Goal: Information Seeking & Learning: Learn about a topic

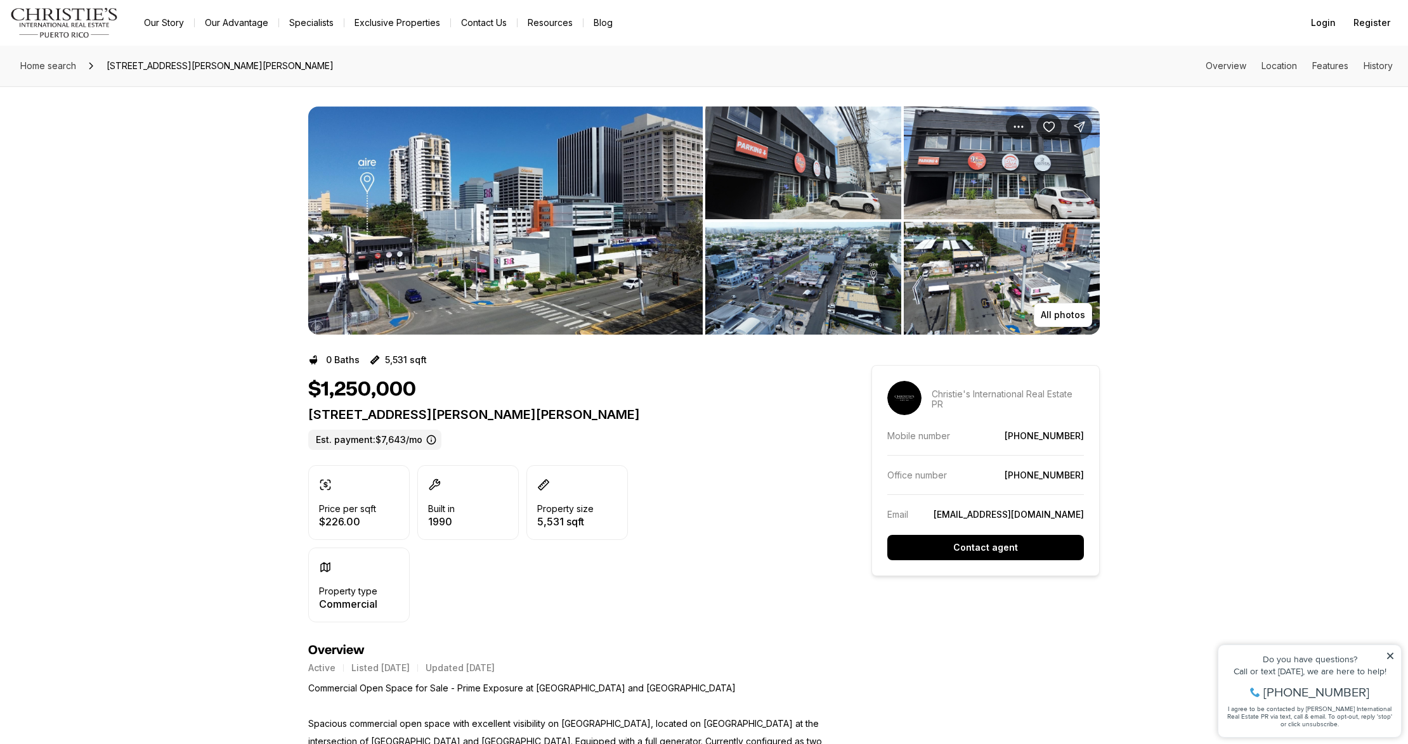
click at [786, 154] on img "View image gallery" at bounding box center [803, 163] width 196 height 113
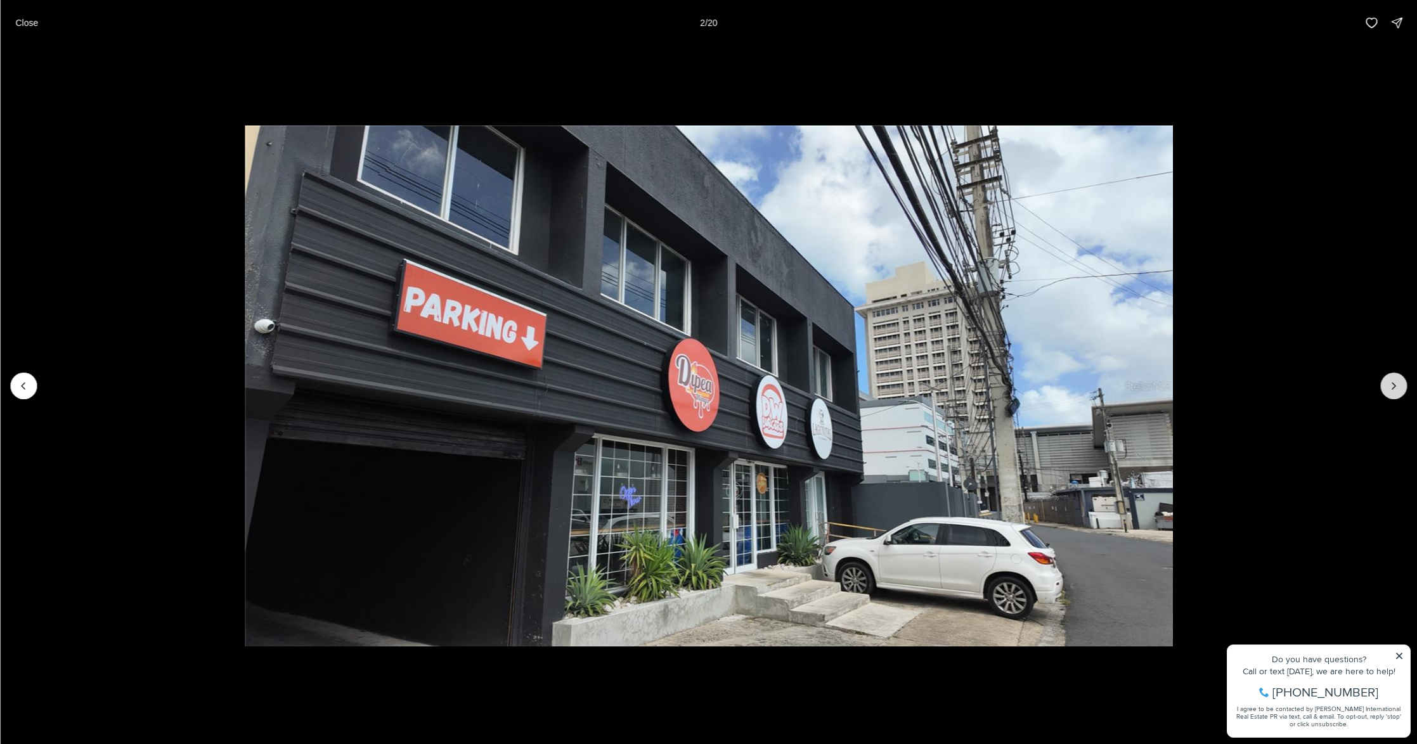
click at [1395, 389] on icon "Next slide" at bounding box center [1393, 386] width 13 height 13
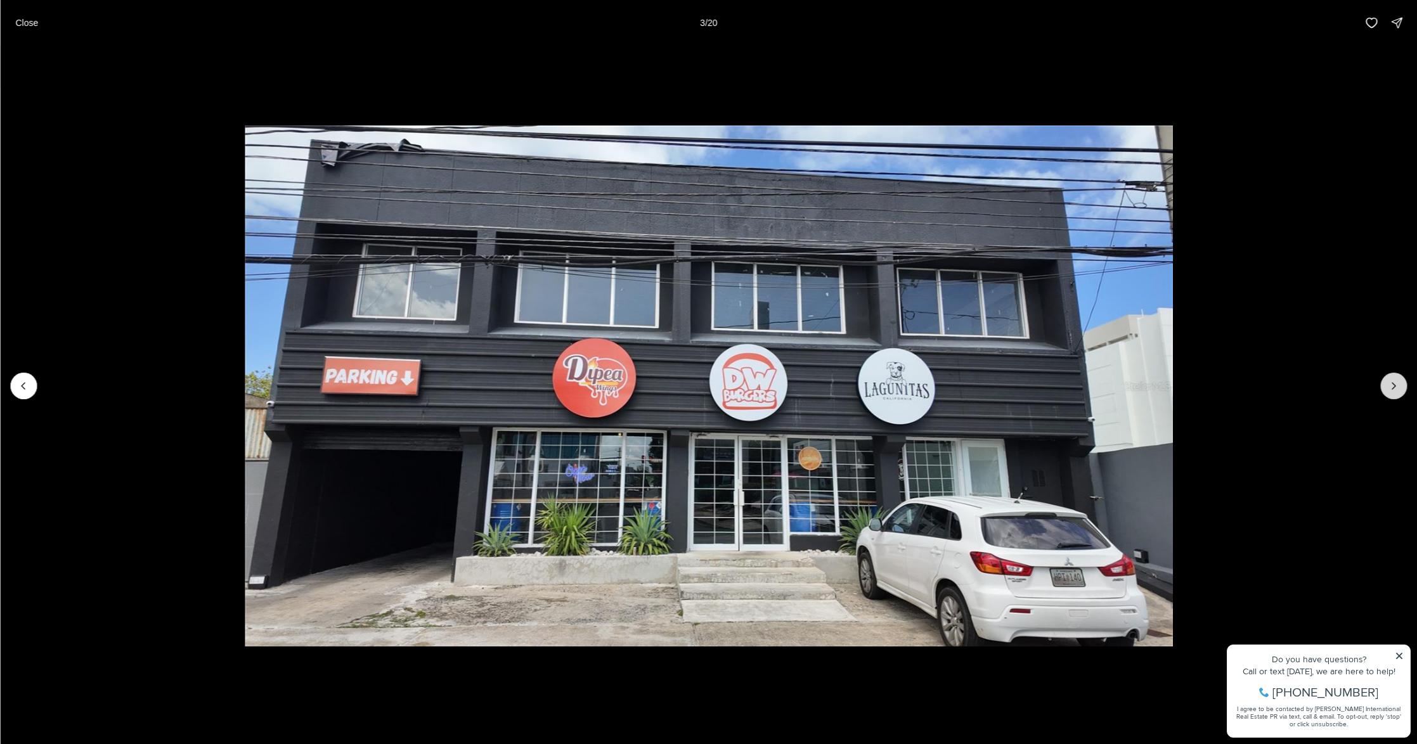
click at [1395, 389] on icon "Next slide" at bounding box center [1393, 386] width 13 height 13
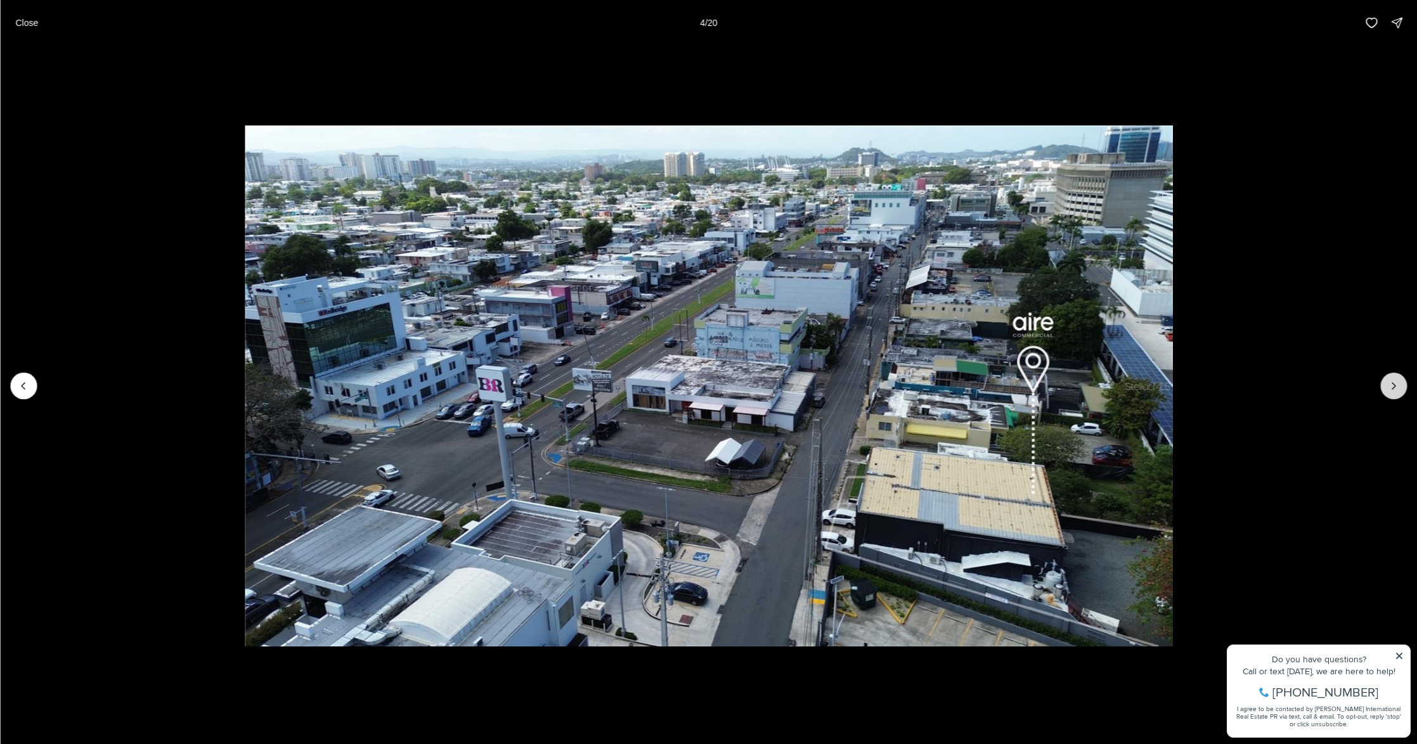
click at [1395, 389] on icon "Next slide" at bounding box center [1393, 386] width 13 height 13
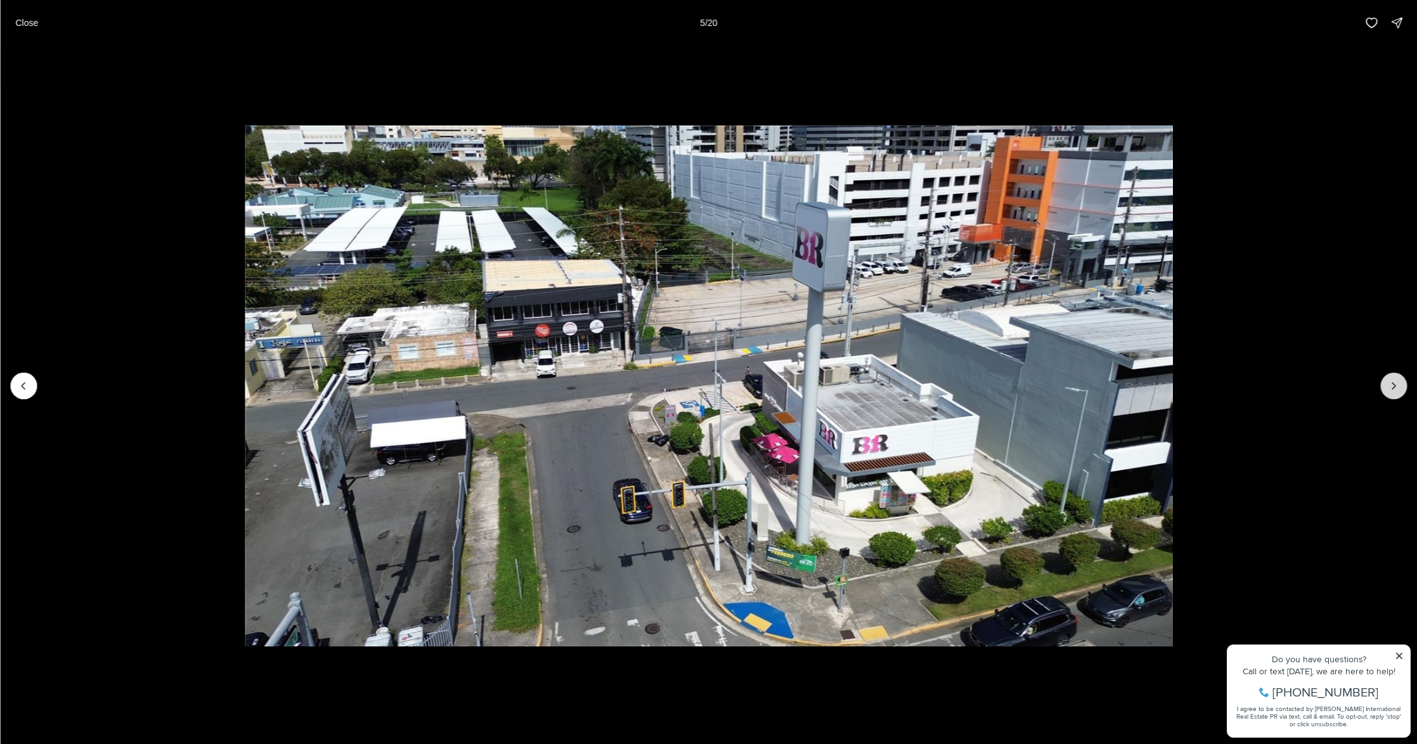
click at [1395, 389] on icon "Next slide" at bounding box center [1393, 386] width 13 height 13
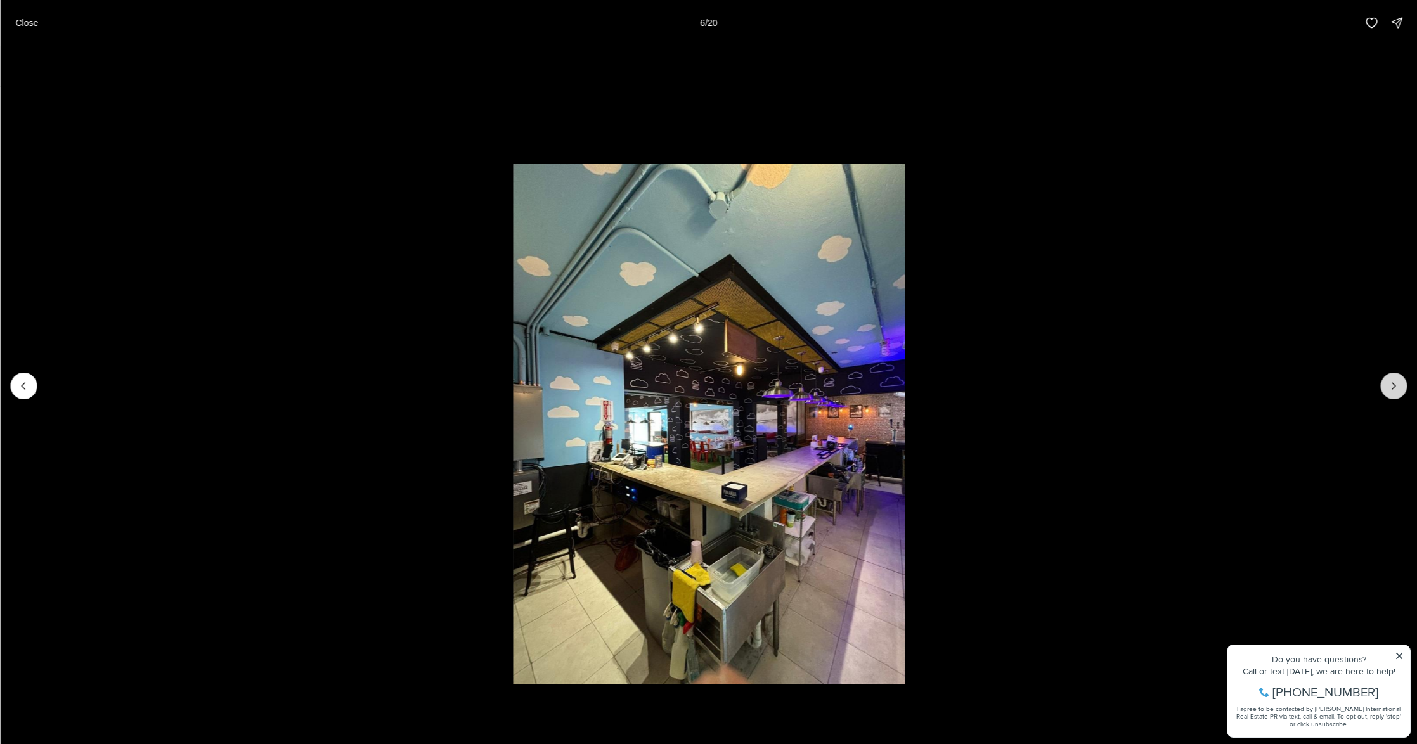
click at [1395, 389] on icon "Next slide" at bounding box center [1393, 386] width 13 height 13
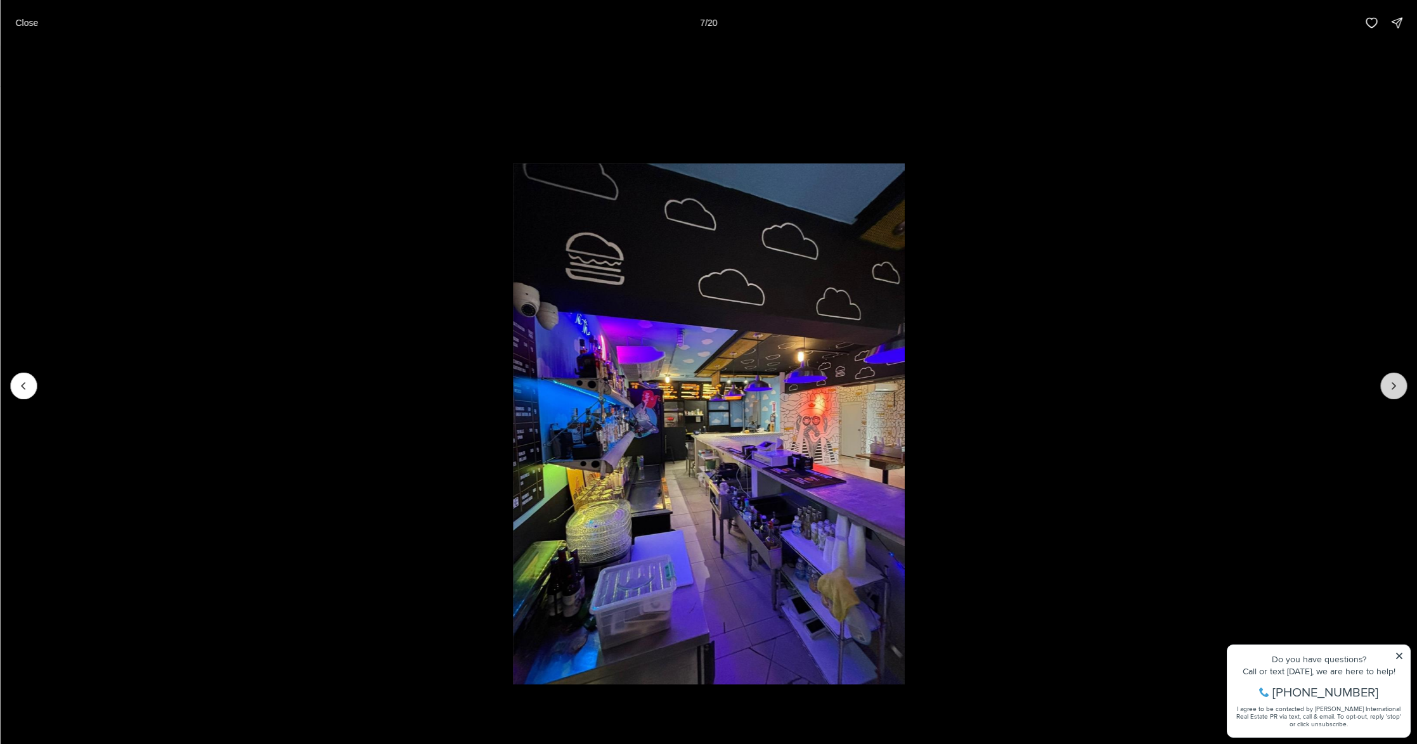
click at [1395, 389] on icon "Next slide" at bounding box center [1393, 386] width 13 height 13
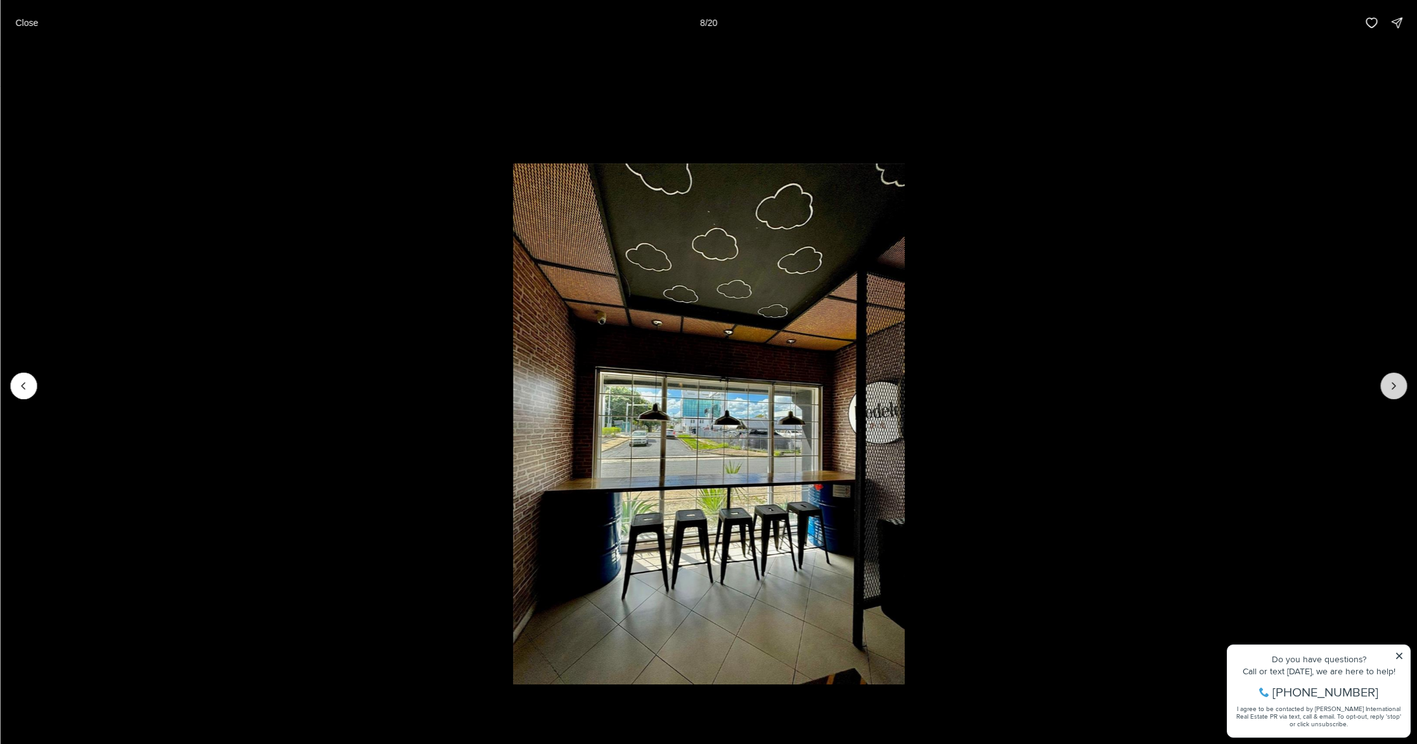
click at [1395, 389] on icon "Next slide" at bounding box center [1393, 386] width 13 height 13
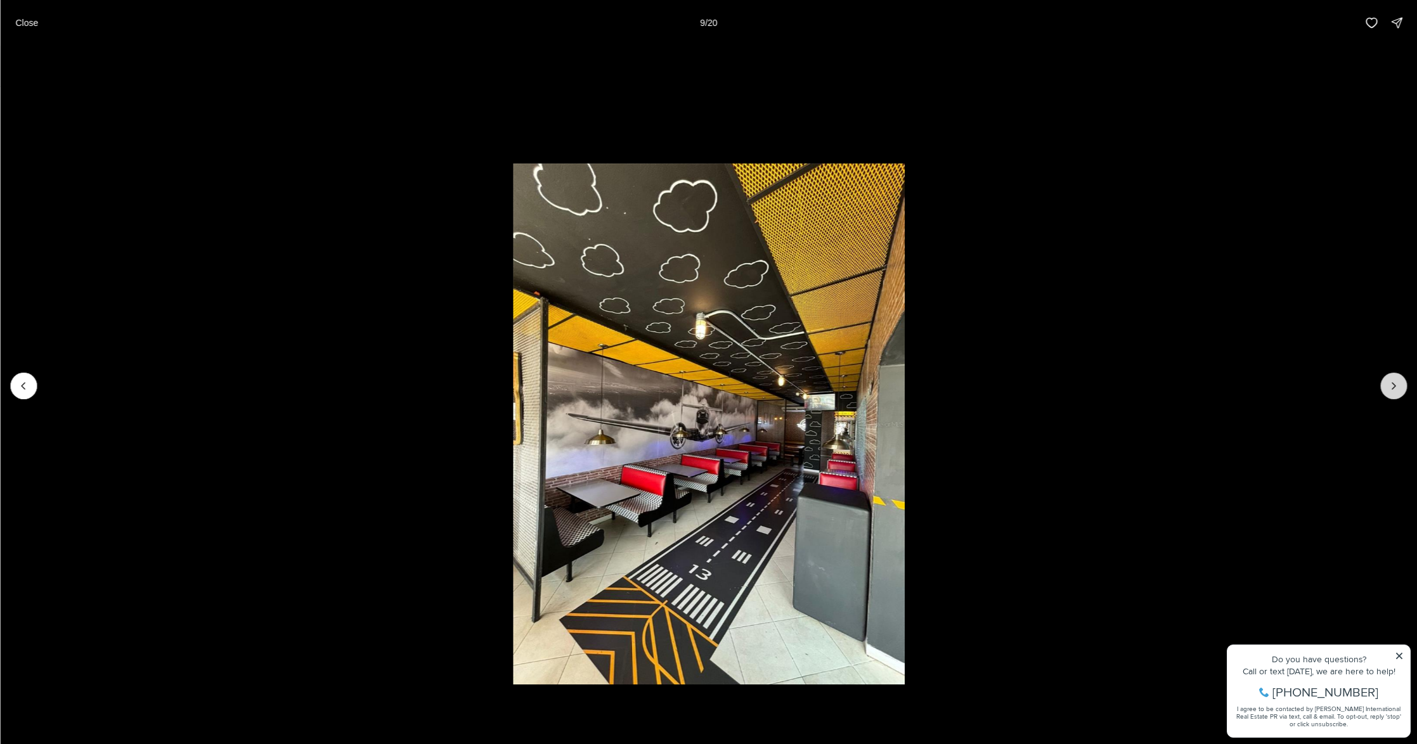
click at [1395, 389] on icon "Next slide" at bounding box center [1393, 386] width 13 height 13
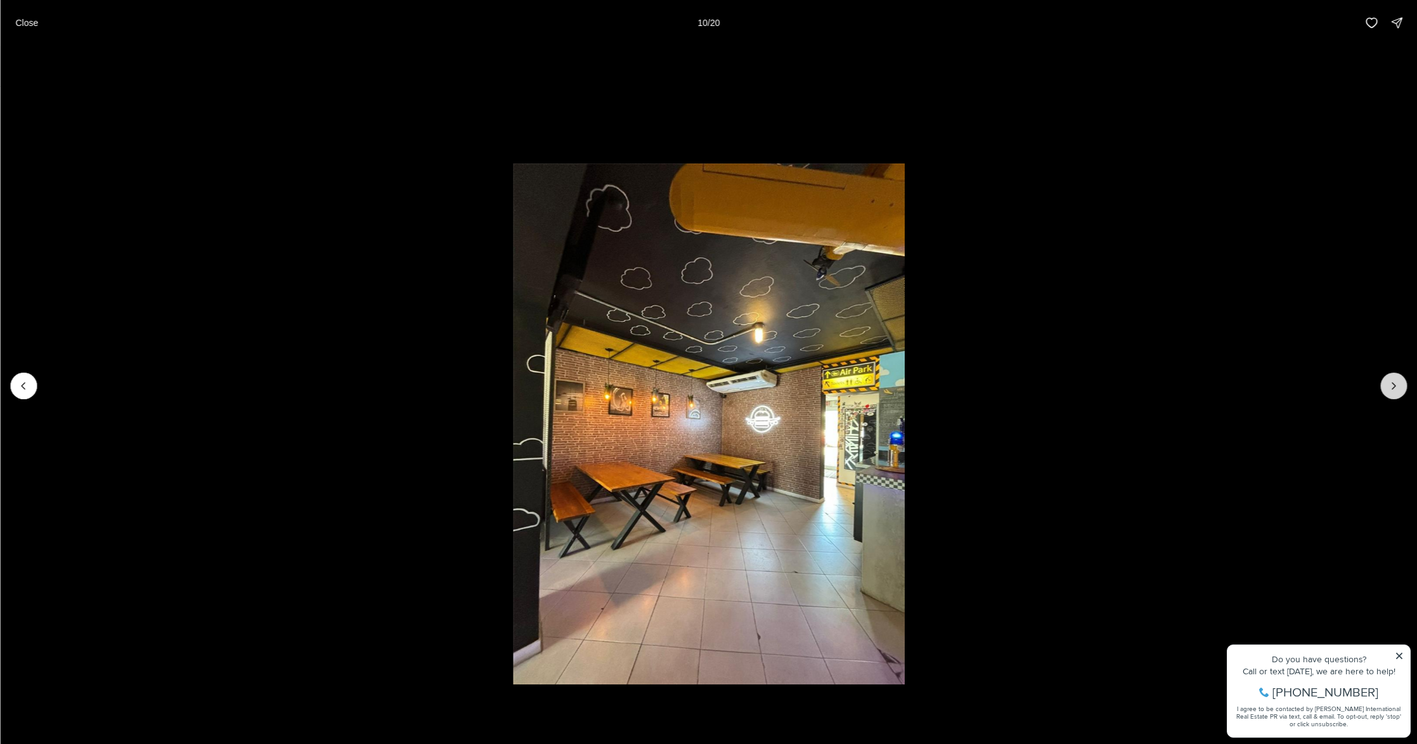
click at [1395, 389] on icon "Next slide" at bounding box center [1393, 386] width 13 height 13
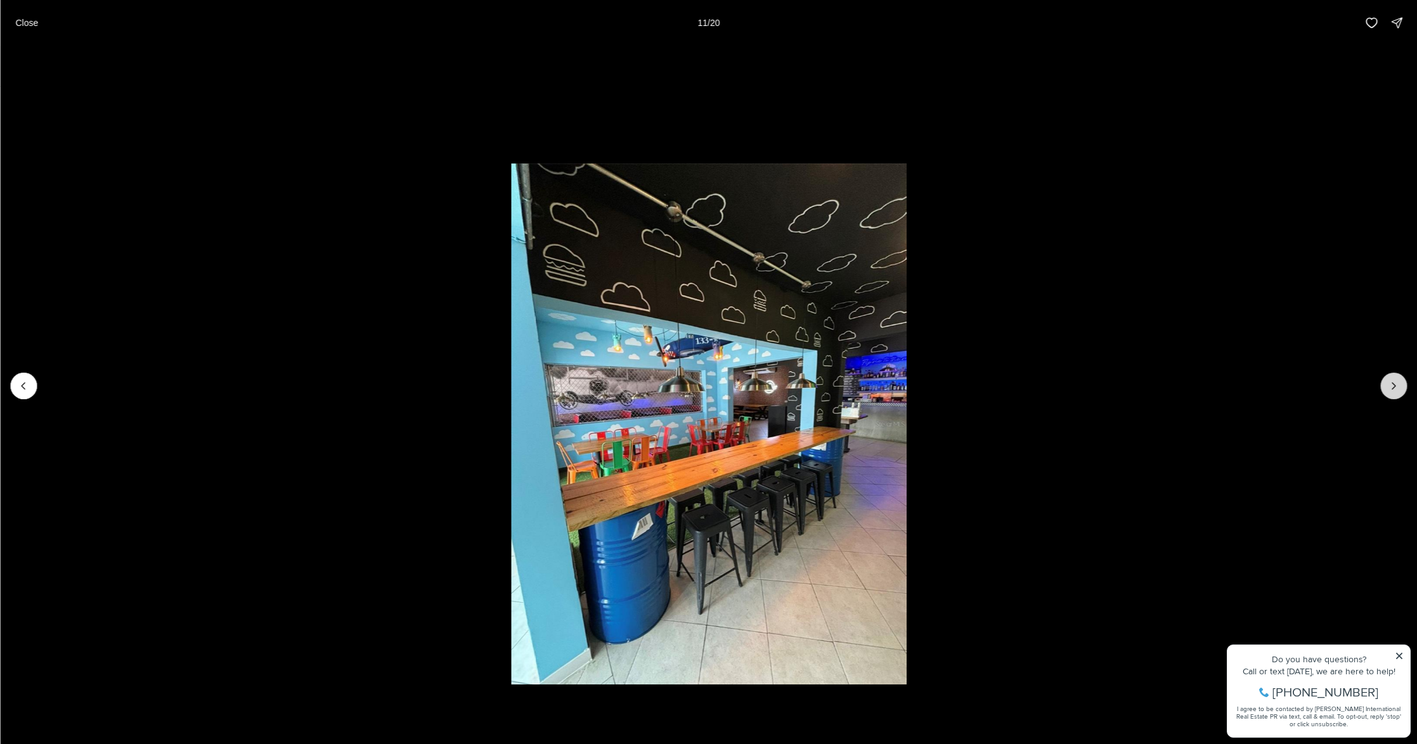
click at [1395, 389] on icon "Next slide" at bounding box center [1393, 386] width 13 height 13
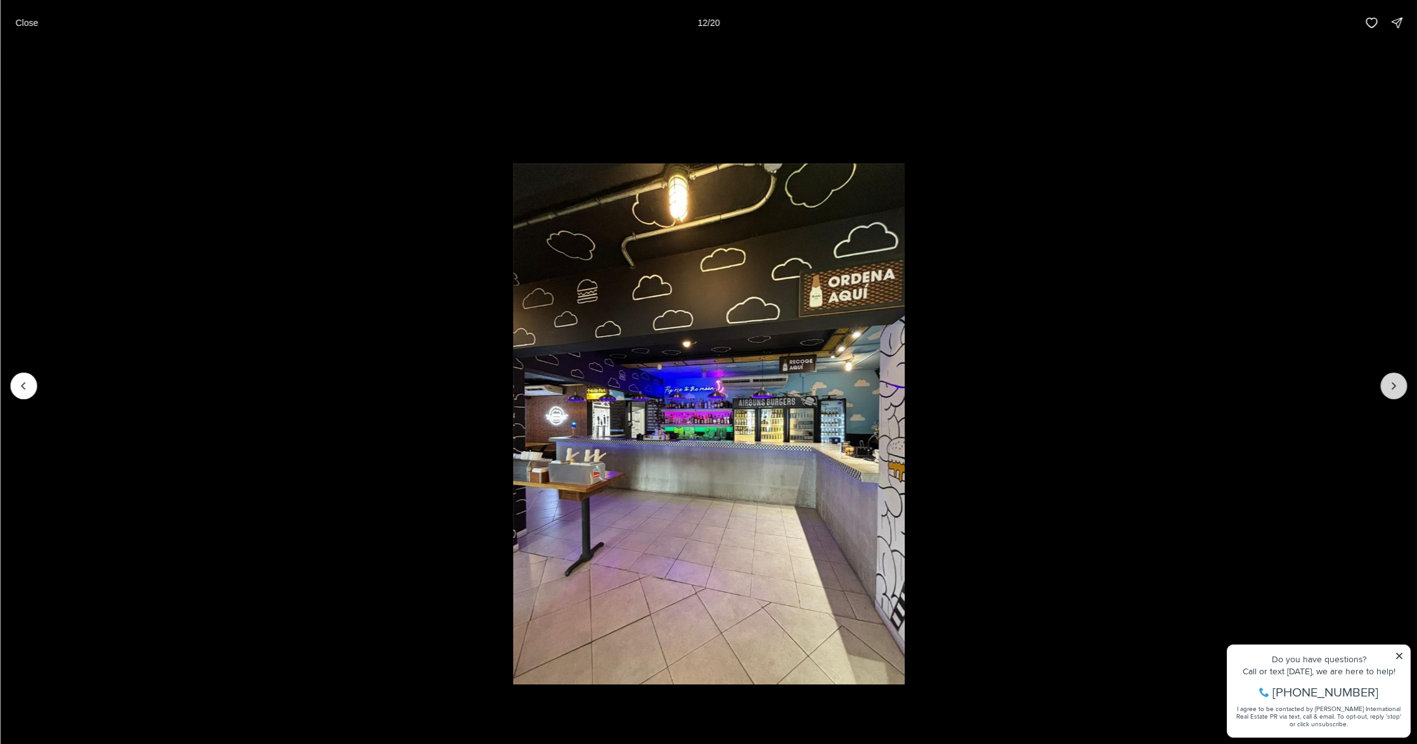
click at [1395, 389] on icon "Next slide" at bounding box center [1393, 386] width 13 height 13
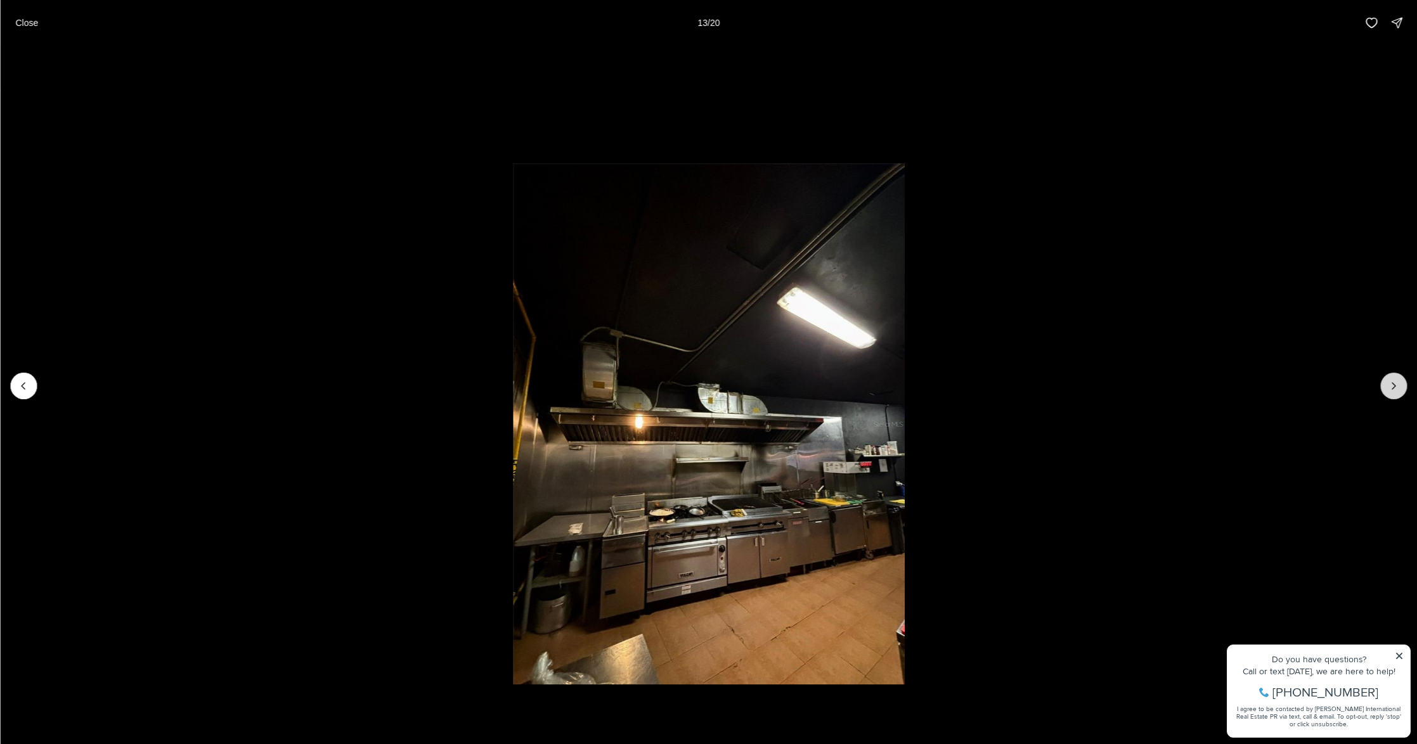
click at [1395, 389] on icon "Next slide" at bounding box center [1393, 386] width 13 height 13
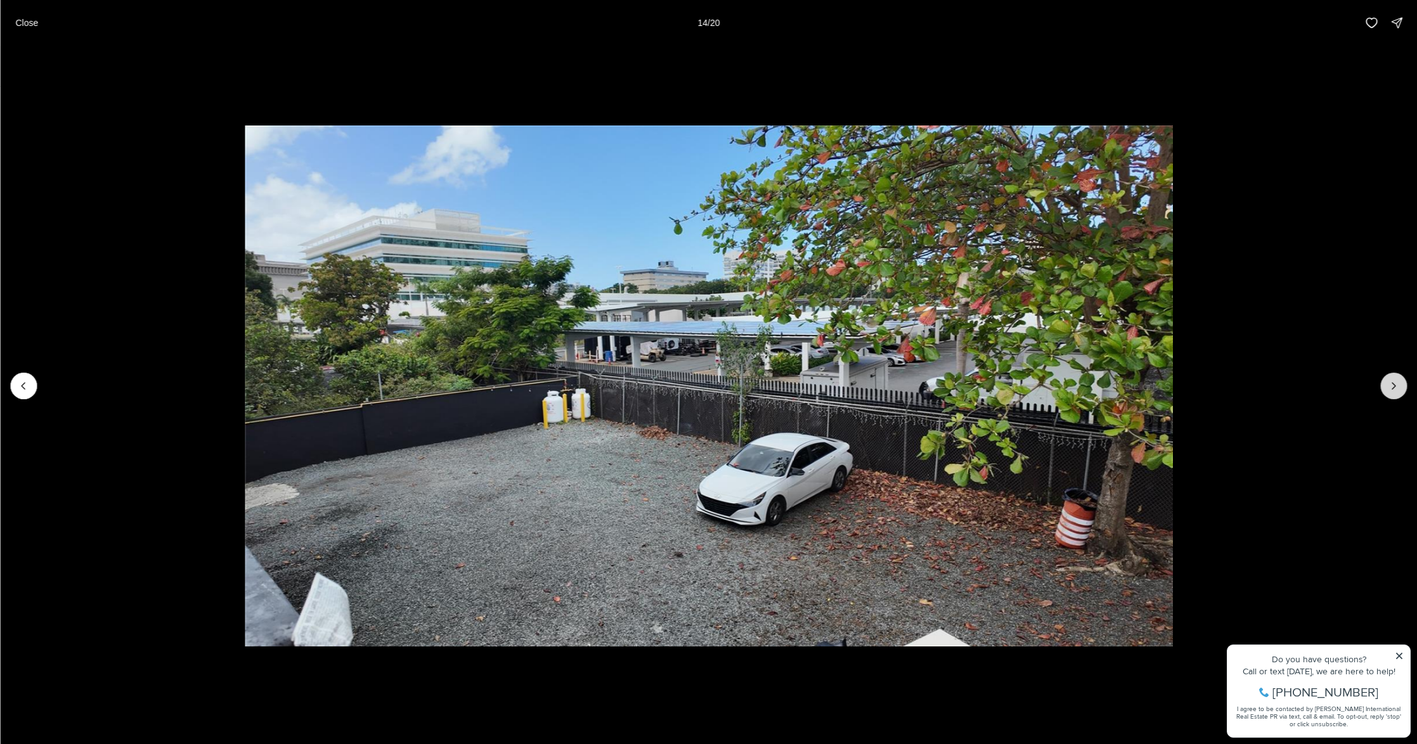
click at [1395, 389] on icon "Next slide" at bounding box center [1393, 386] width 13 height 13
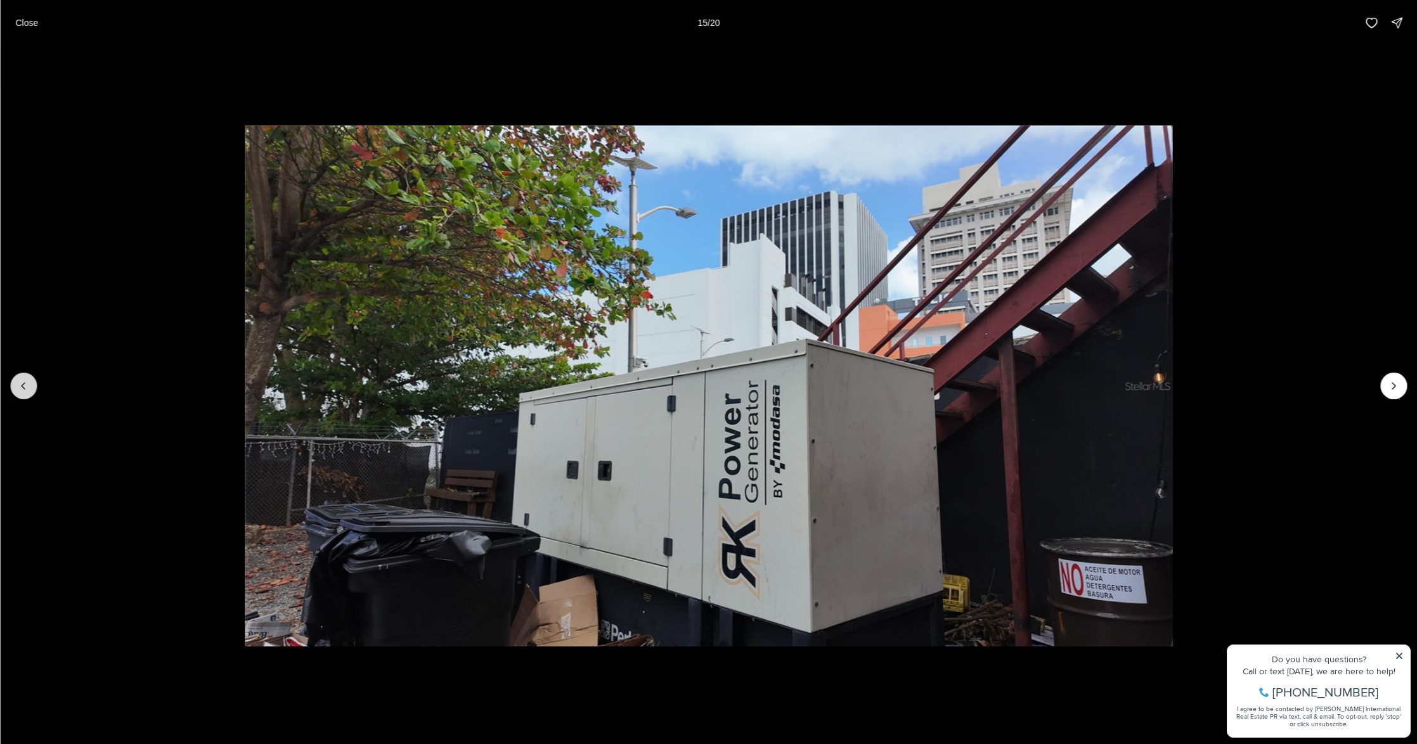
click at [23, 391] on icon "Previous slide" at bounding box center [23, 386] width 13 height 13
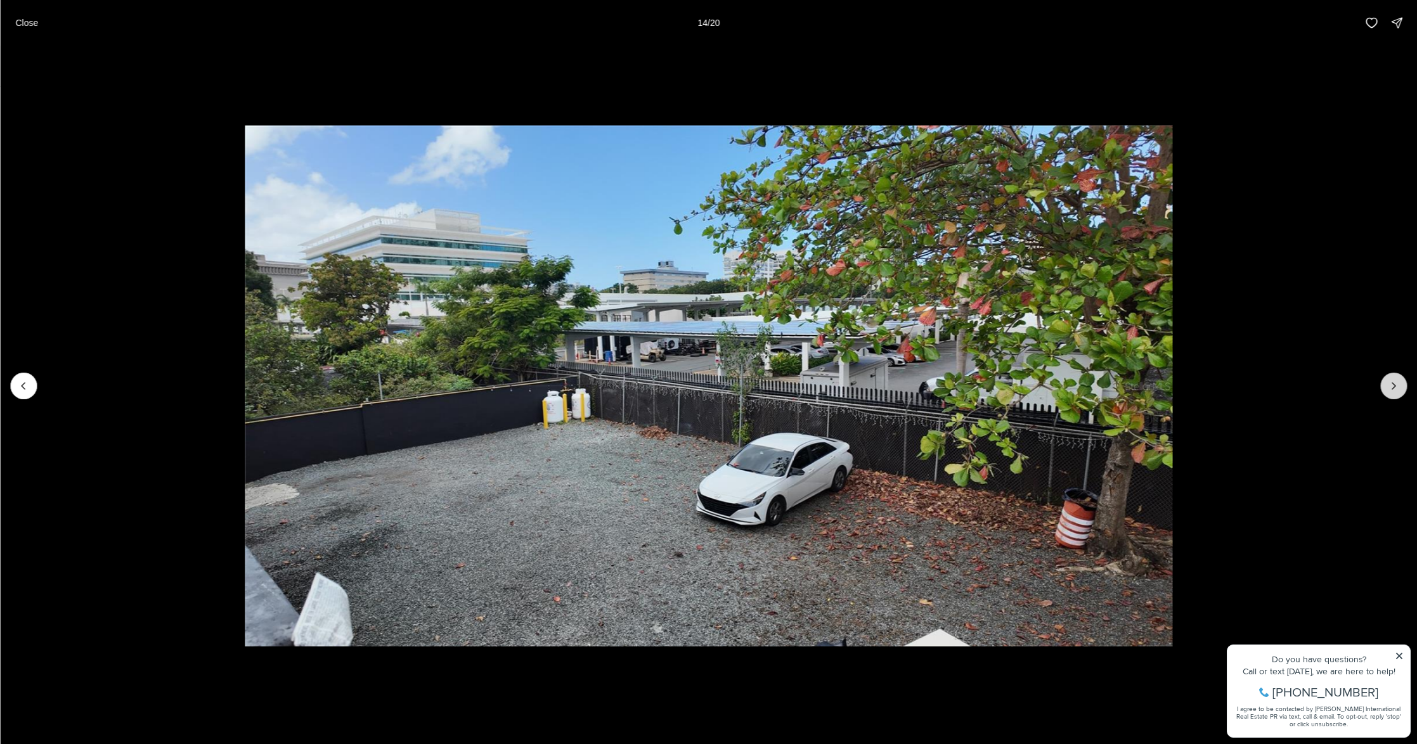
click at [1393, 389] on icon "Next slide" at bounding box center [1393, 386] width 3 height 6
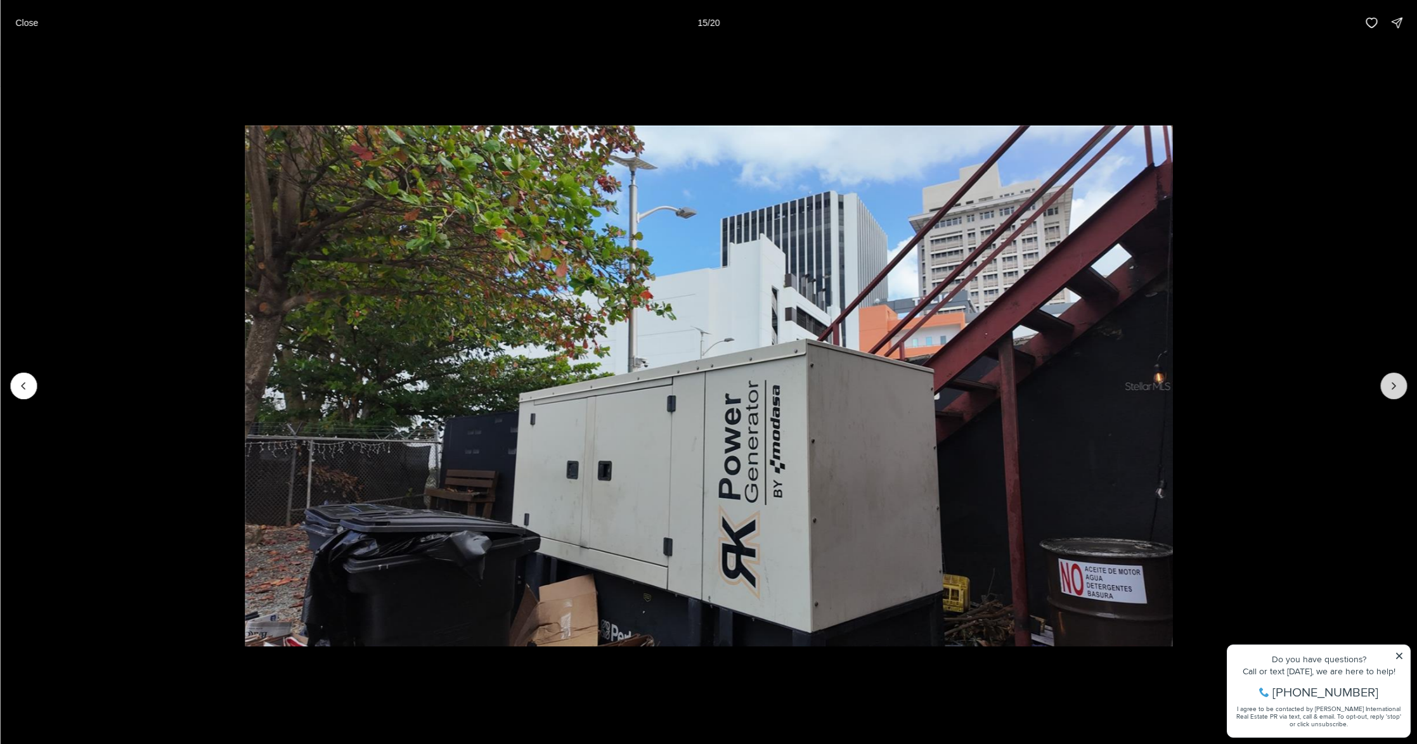
click at [1393, 389] on icon "Next slide" at bounding box center [1393, 386] width 3 height 6
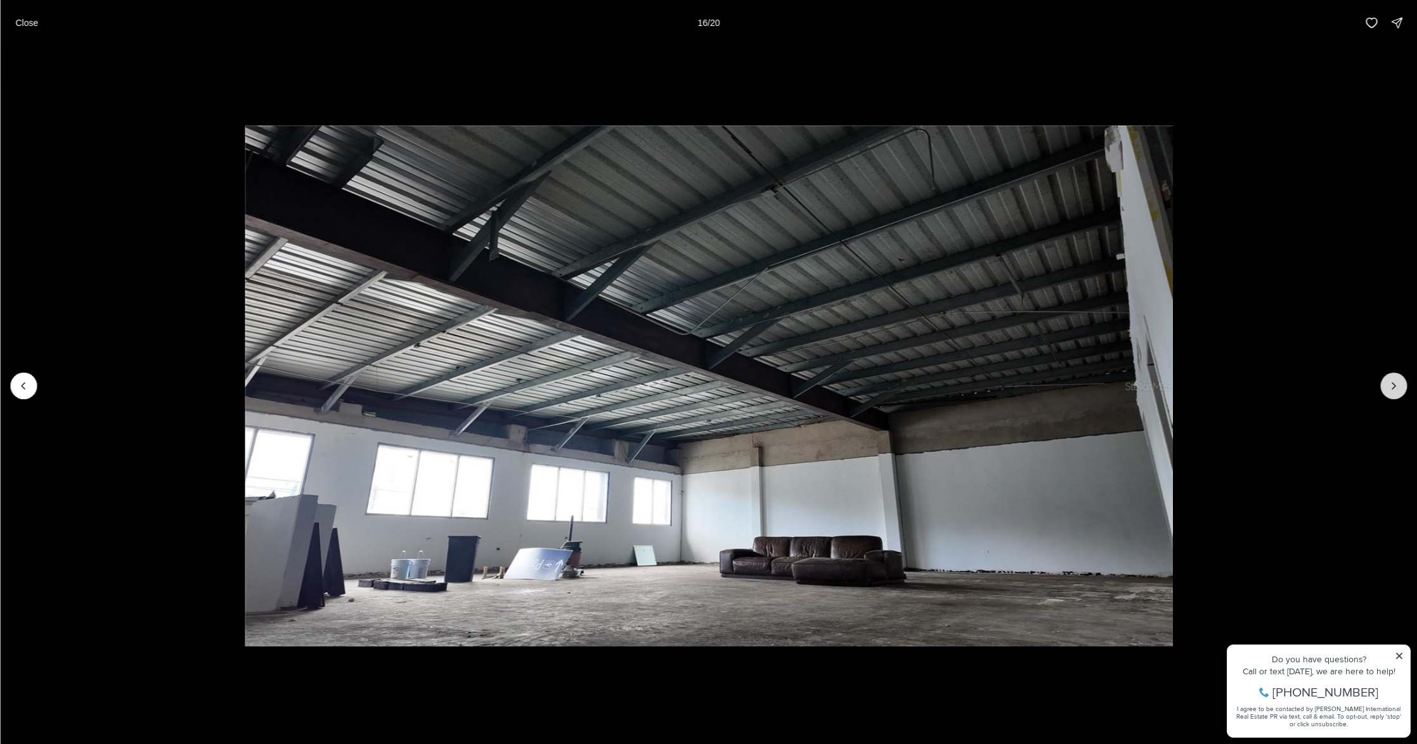
click at [1393, 389] on icon "Next slide" at bounding box center [1393, 386] width 3 height 6
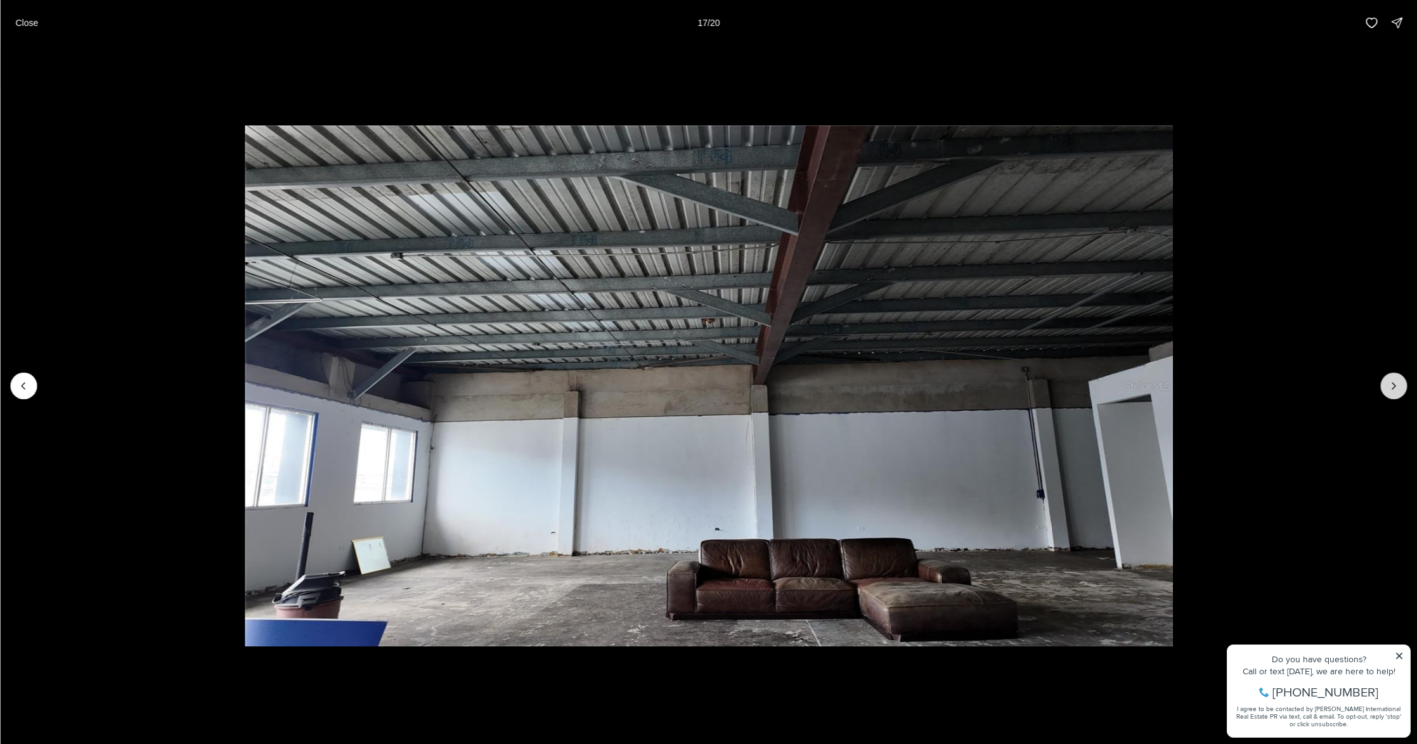
click at [1394, 387] on icon "Next slide" at bounding box center [1393, 386] width 3 height 6
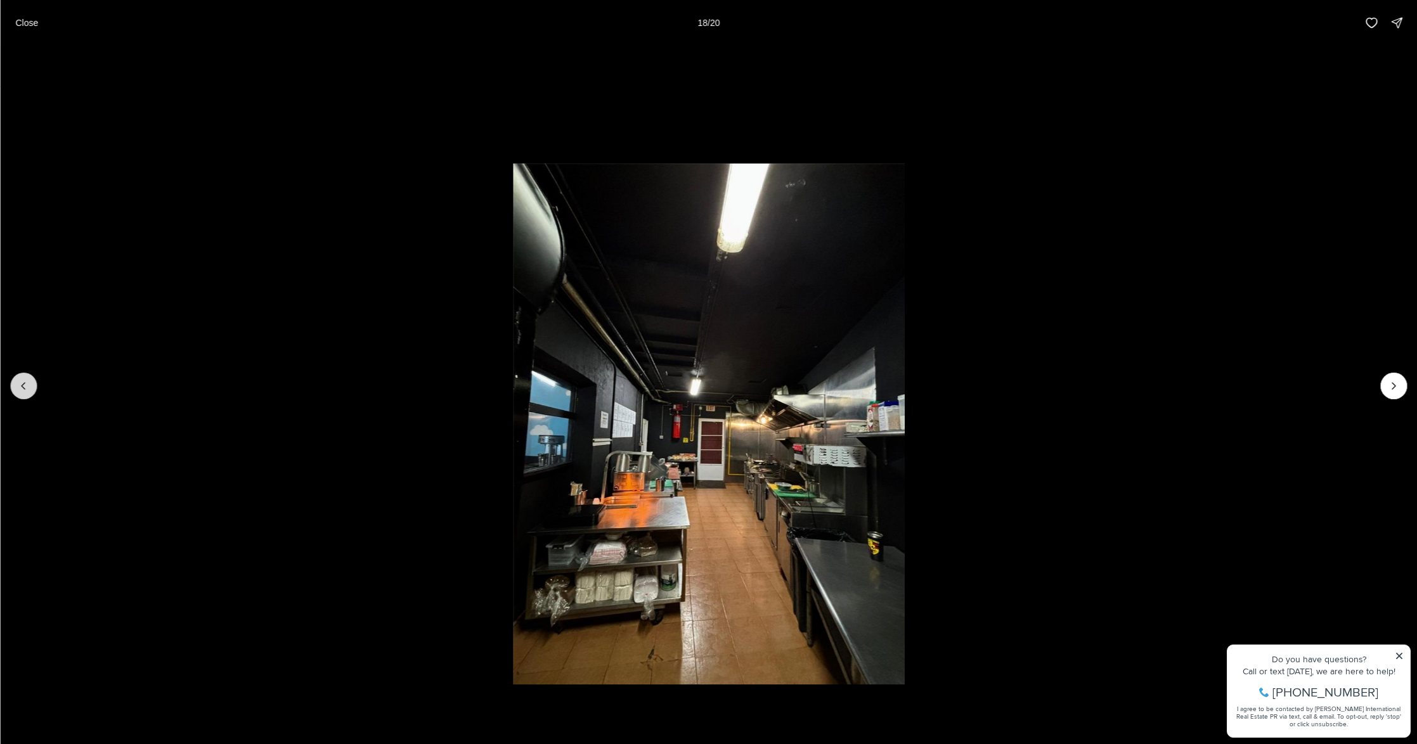
click at [27, 385] on icon "Previous slide" at bounding box center [23, 386] width 13 height 13
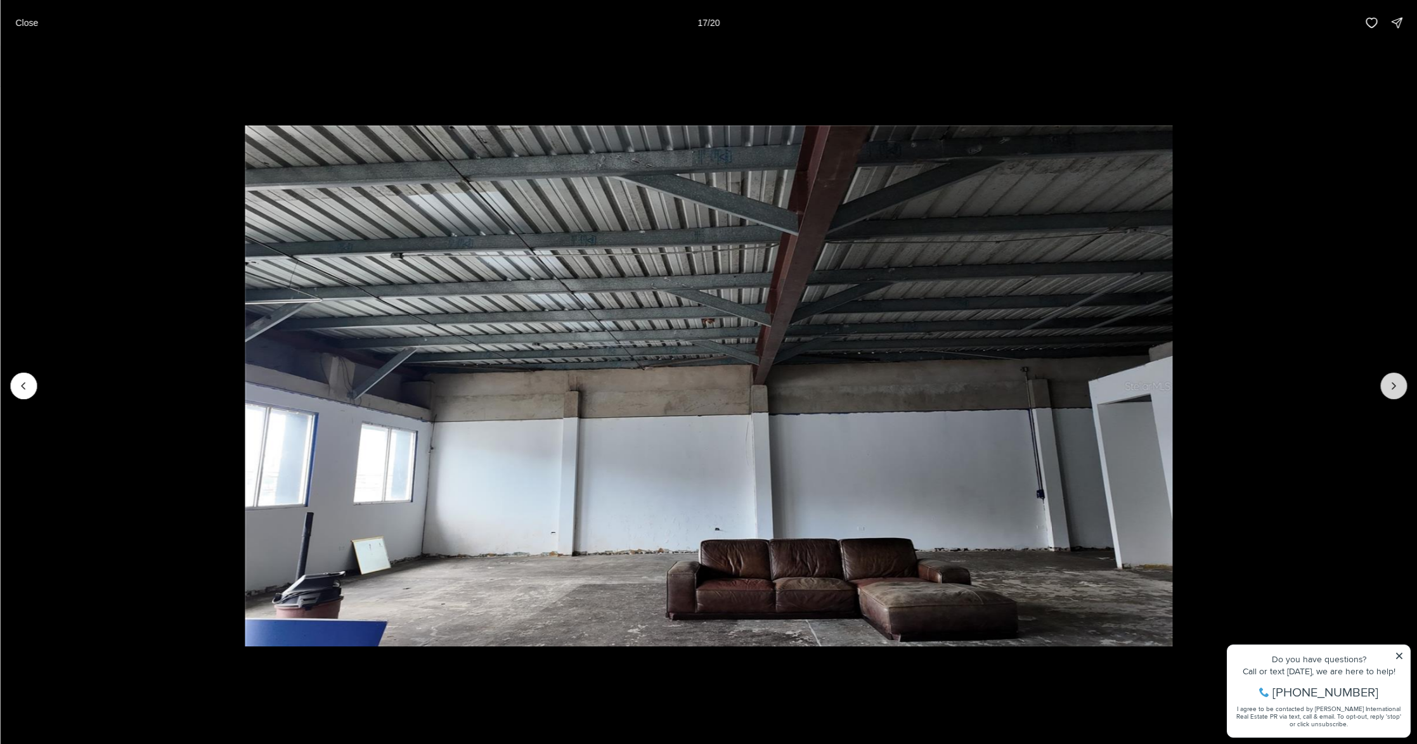
click at [1398, 388] on icon "Next slide" at bounding box center [1393, 386] width 13 height 13
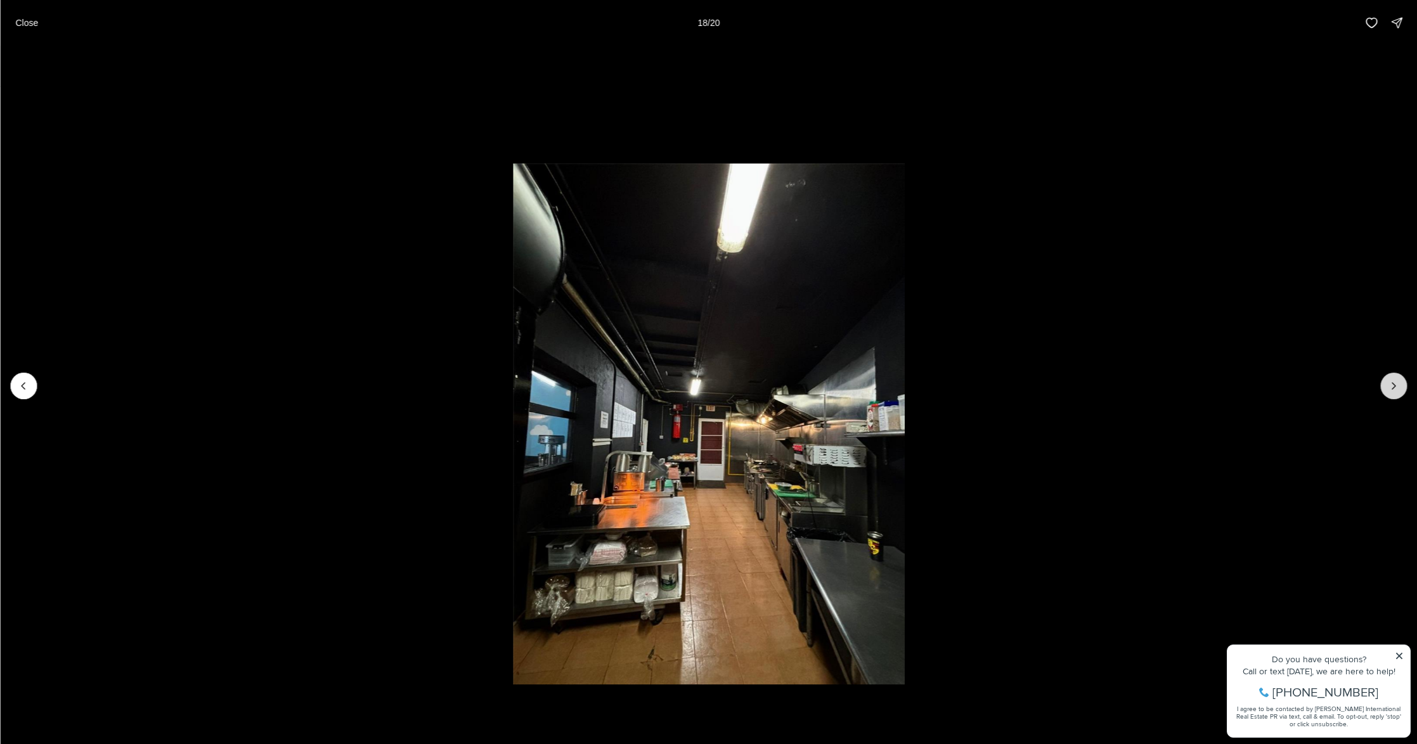
click at [1398, 388] on icon "Next slide" at bounding box center [1393, 386] width 13 height 13
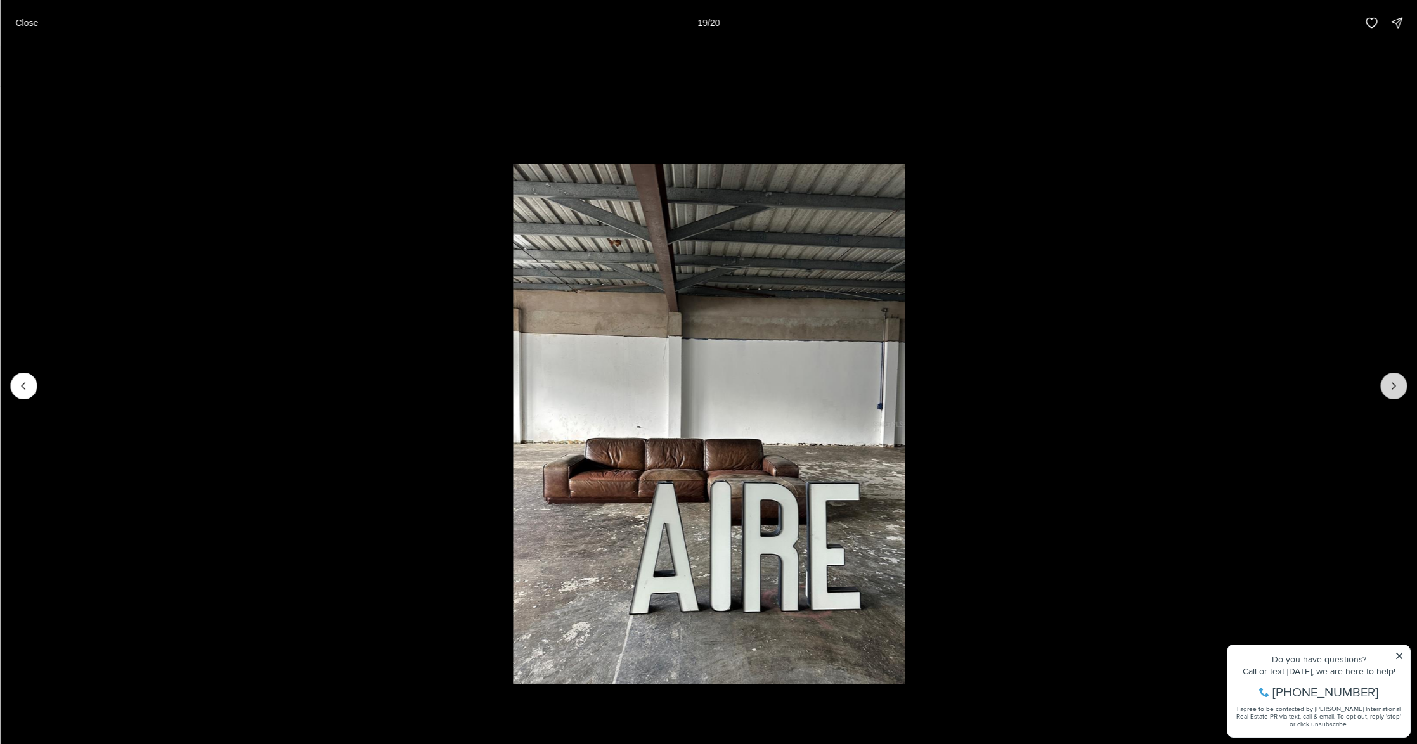
click at [1398, 389] on icon "Next slide" at bounding box center [1393, 386] width 13 height 13
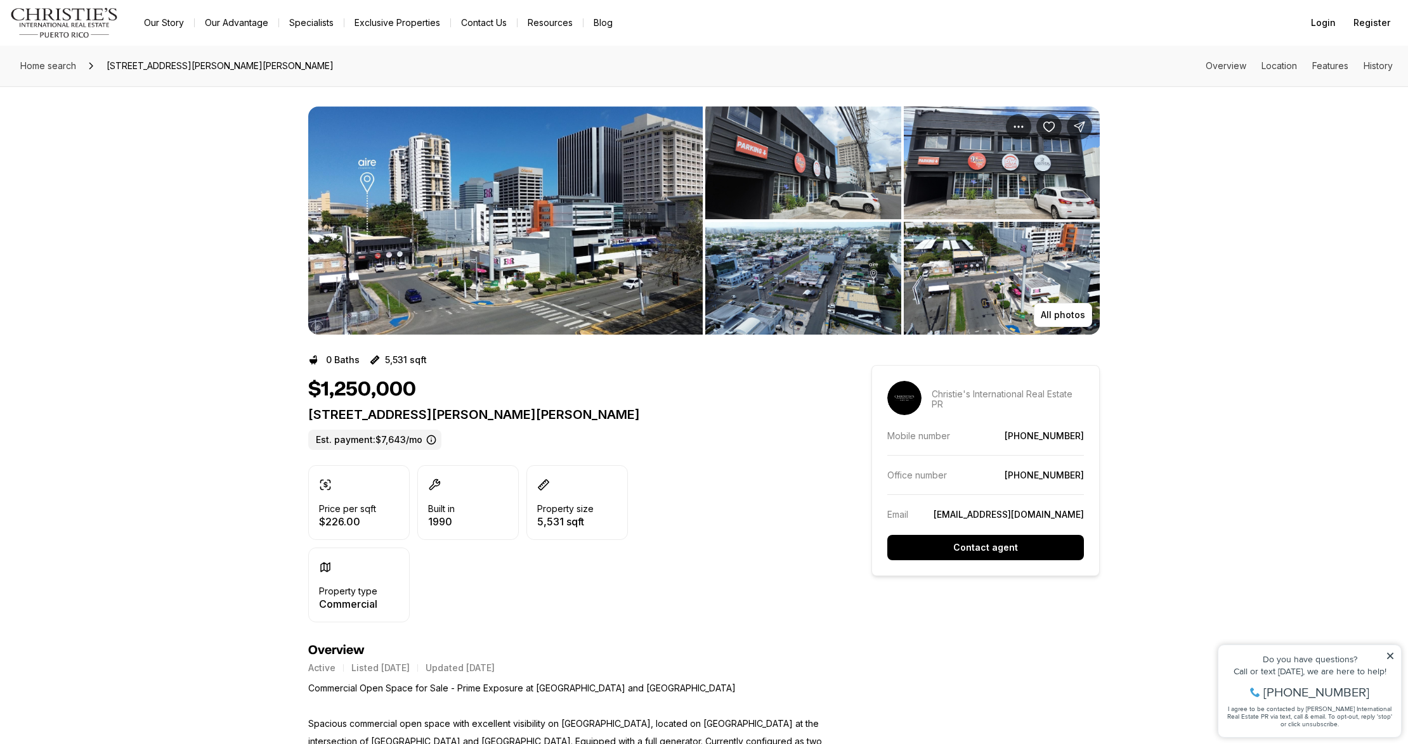
click at [1390, 657] on icon at bounding box center [1390, 656] width 6 height 6
click at [570, 169] on img "View image gallery" at bounding box center [505, 221] width 394 height 228
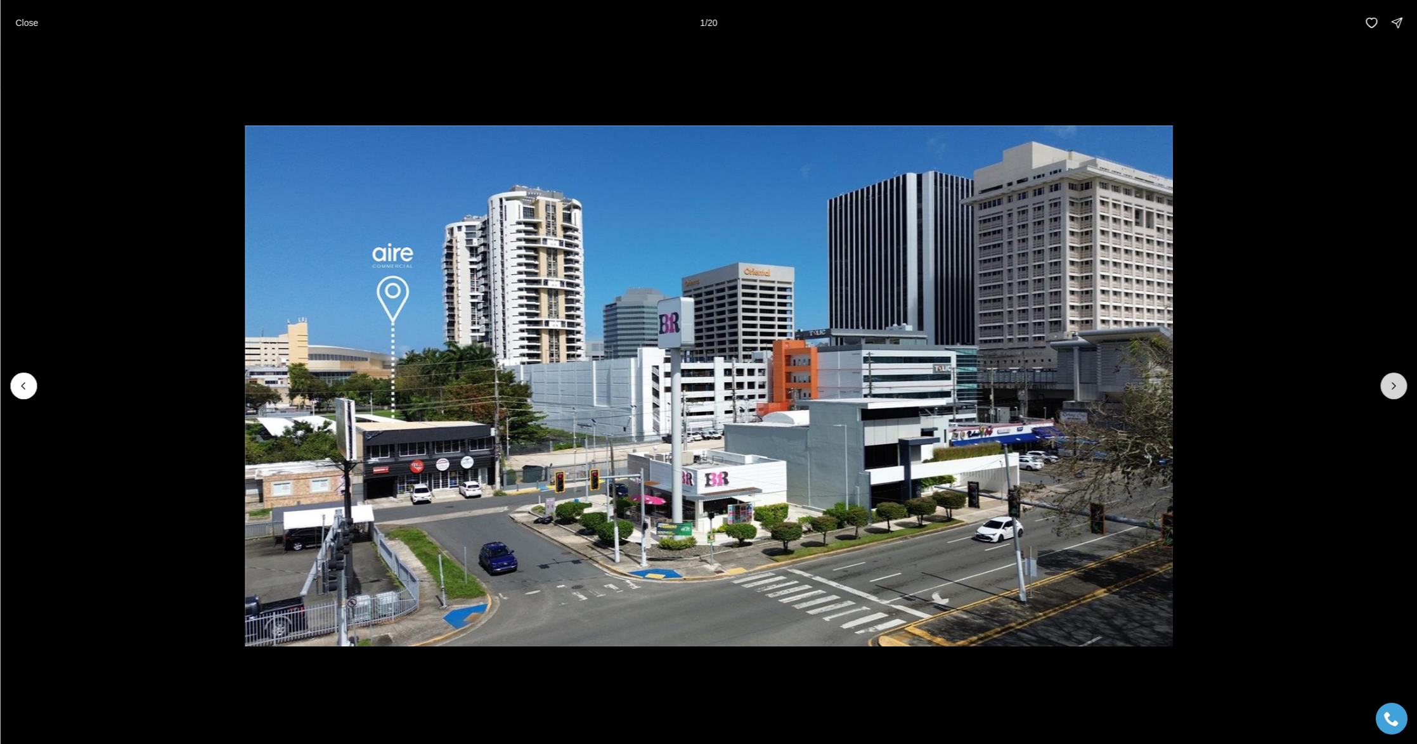
click at [1393, 381] on icon "Next slide" at bounding box center [1393, 386] width 13 height 13
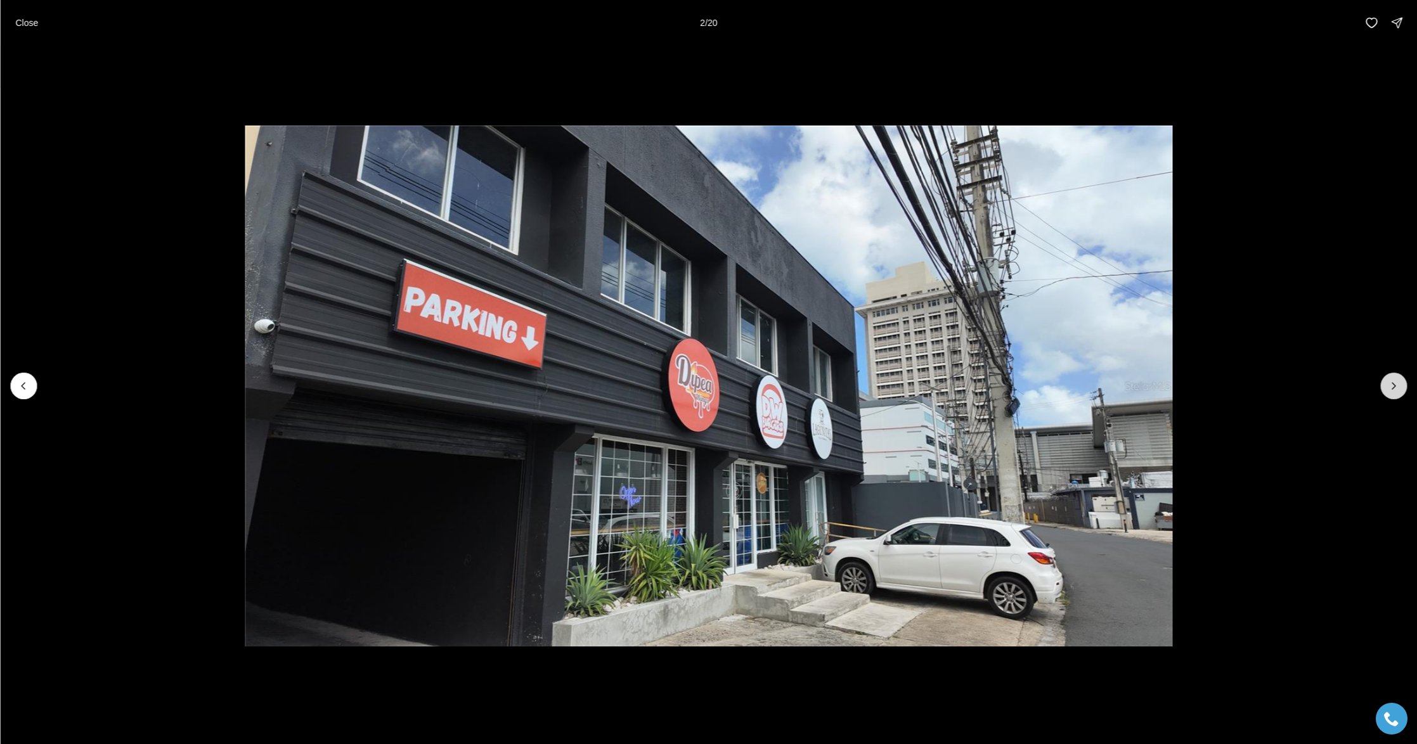
click at [1393, 381] on icon "Next slide" at bounding box center [1393, 386] width 13 height 13
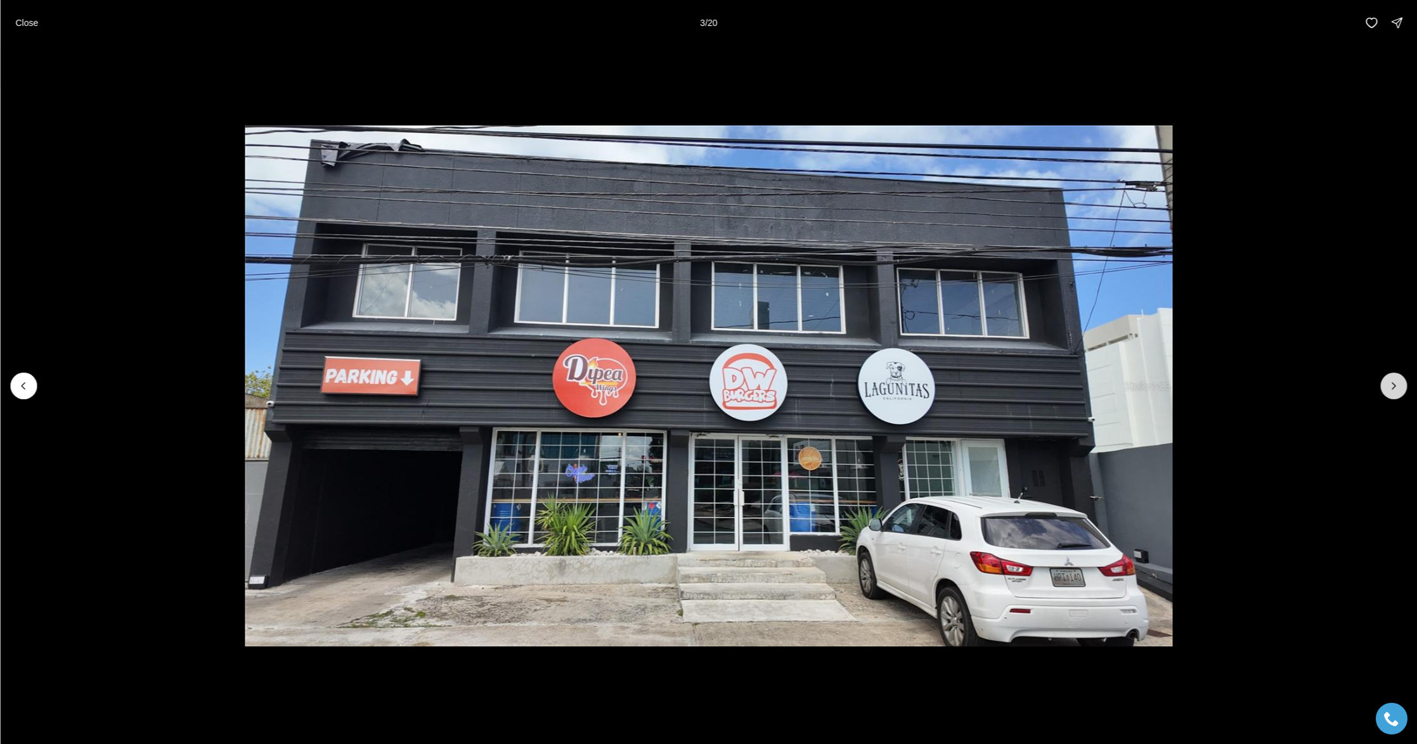
click at [1394, 380] on icon "Next slide" at bounding box center [1393, 386] width 13 height 13
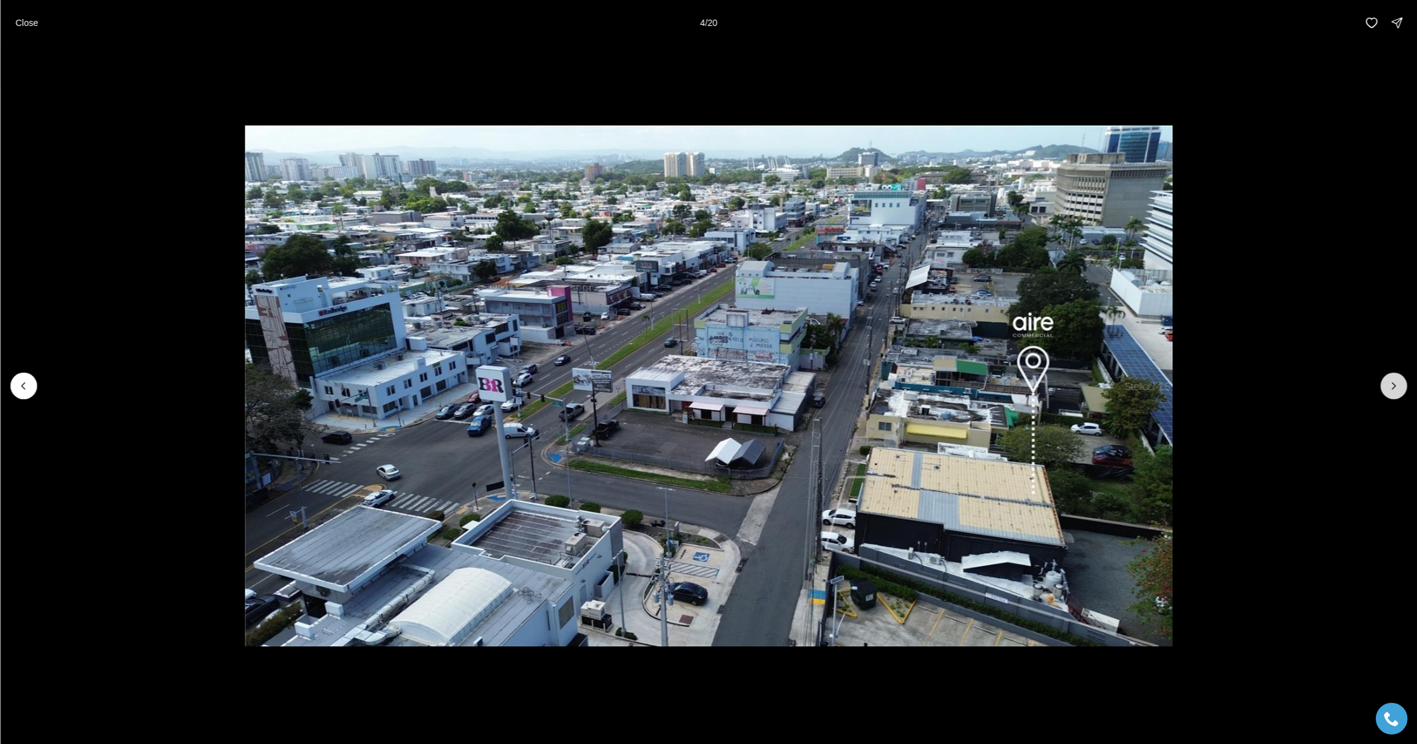
click at [1394, 380] on icon "Next slide" at bounding box center [1393, 386] width 13 height 13
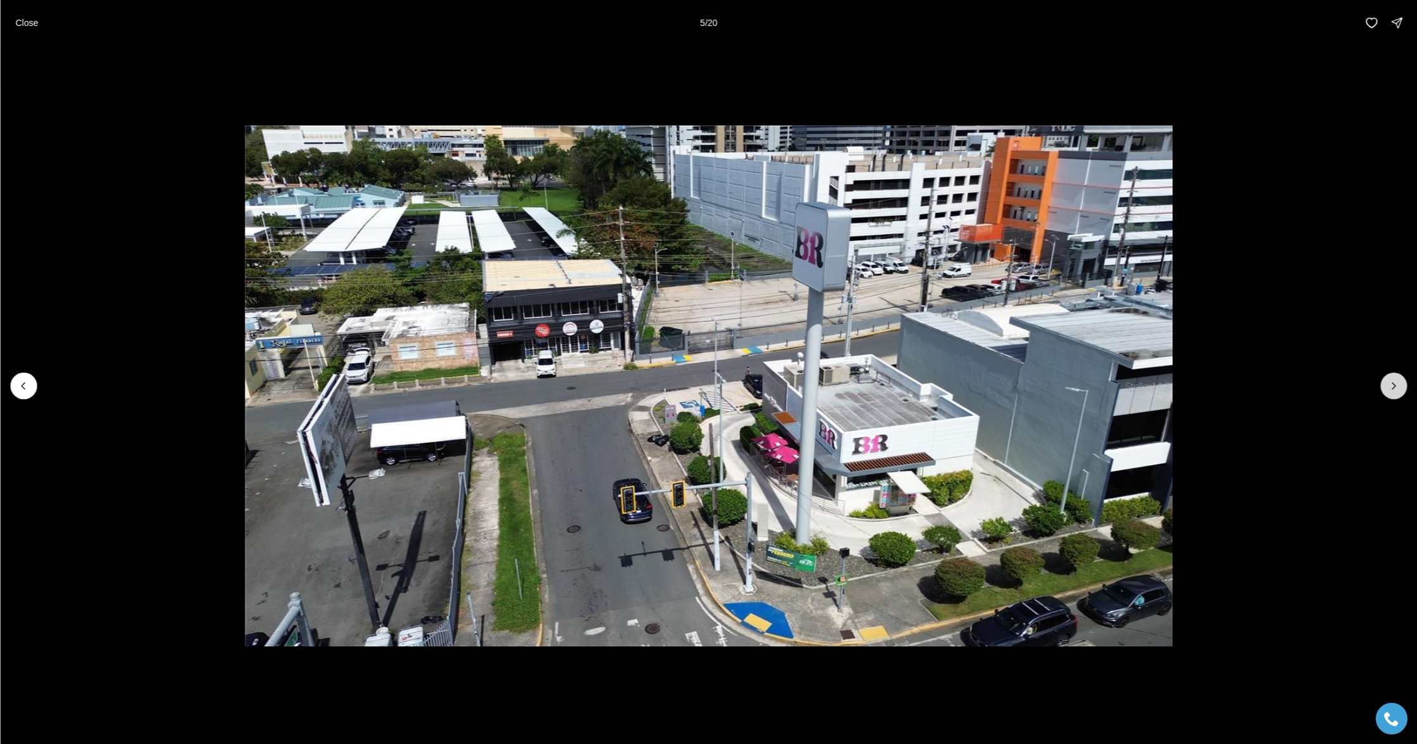
click at [1394, 380] on icon "Next slide" at bounding box center [1393, 386] width 13 height 13
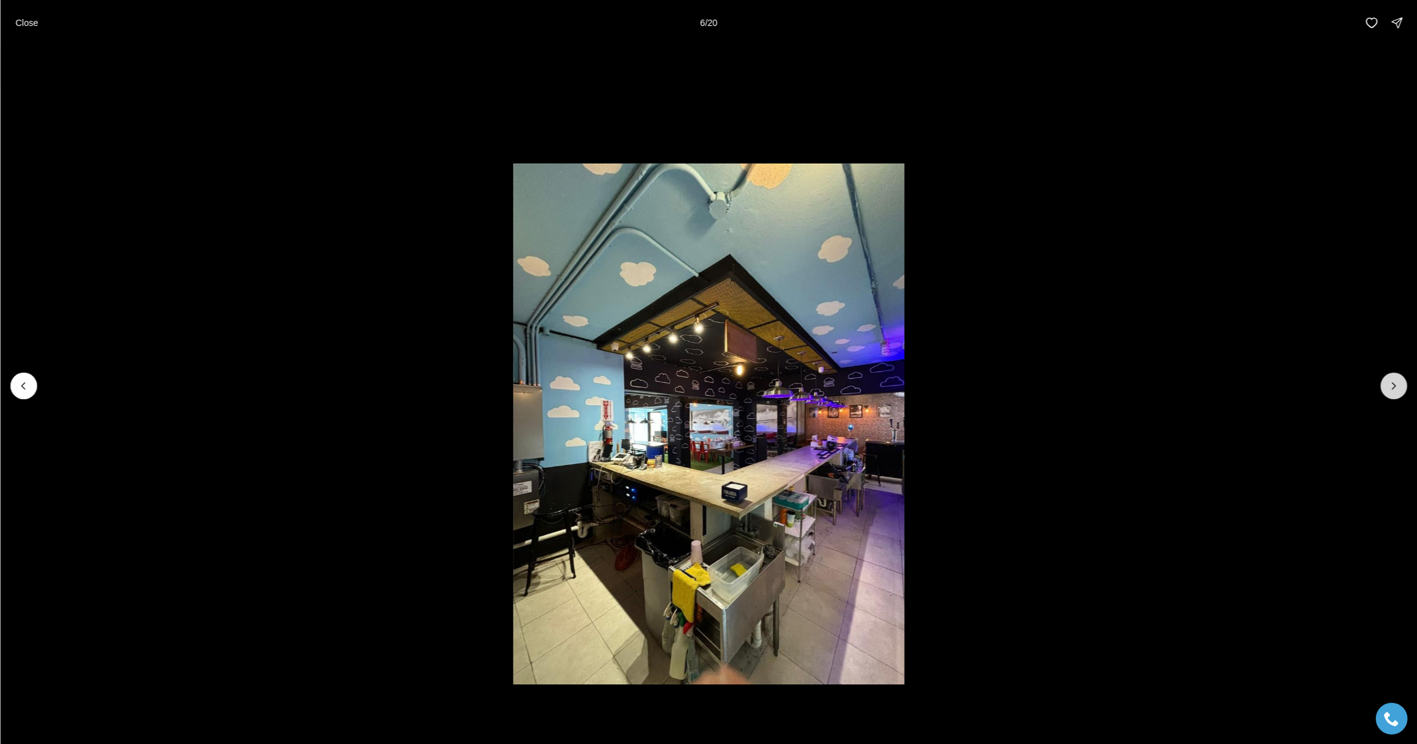
click at [1394, 380] on icon "Next slide" at bounding box center [1393, 386] width 13 height 13
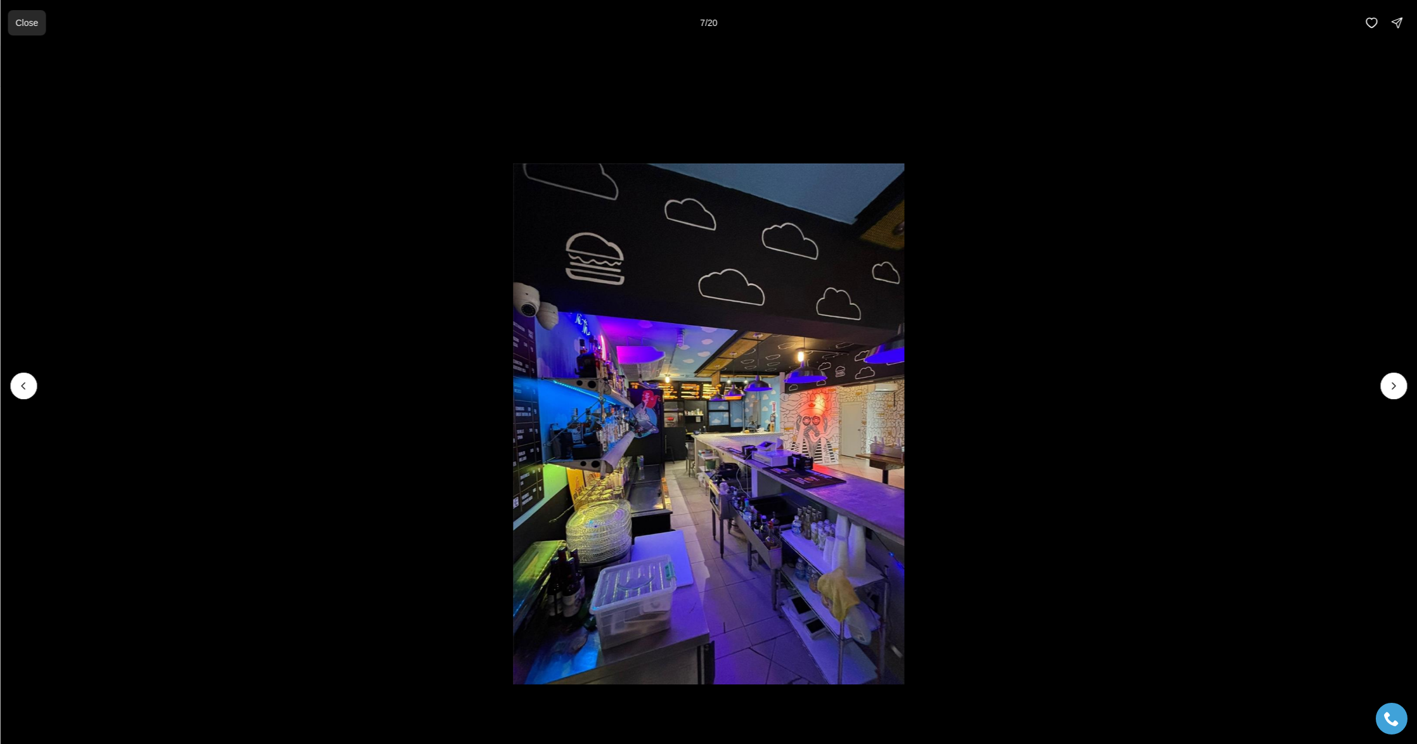
click at [30, 20] on p "Close" at bounding box center [26, 23] width 23 height 10
